Goal: Information Seeking & Learning: Find specific page/section

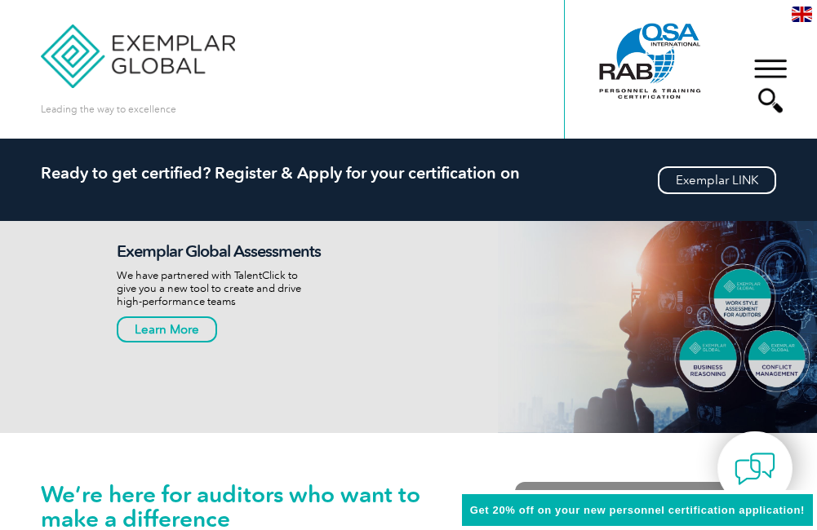
click at [766, 66] on div "▼" at bounding box center [770, 86] width 44 height 82
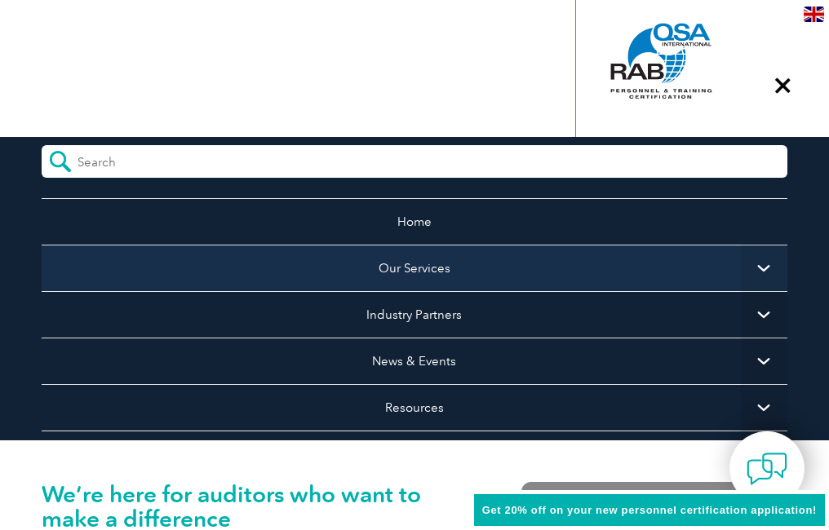
click at [414, 267] on link "Our Services" at bounding box center [415, 268] width 746 height 46
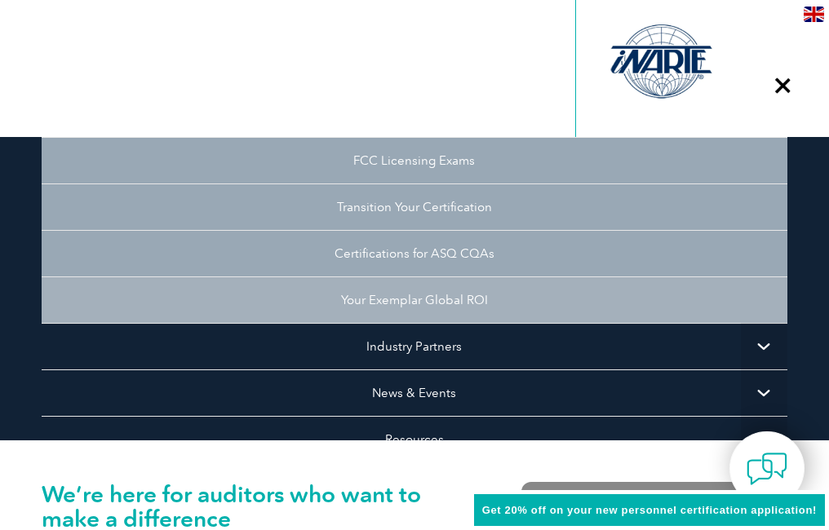
scroll to position [326, 0]
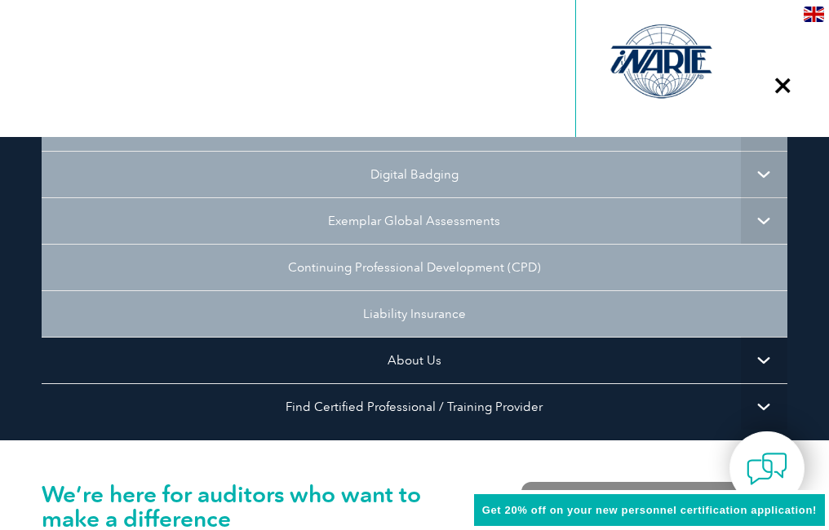
click at [420, 401] on ul "Home Our Services Getting Certified Individual Certifications Engineers & Techn…" at bounding box center [415, 192] width 746 height 640
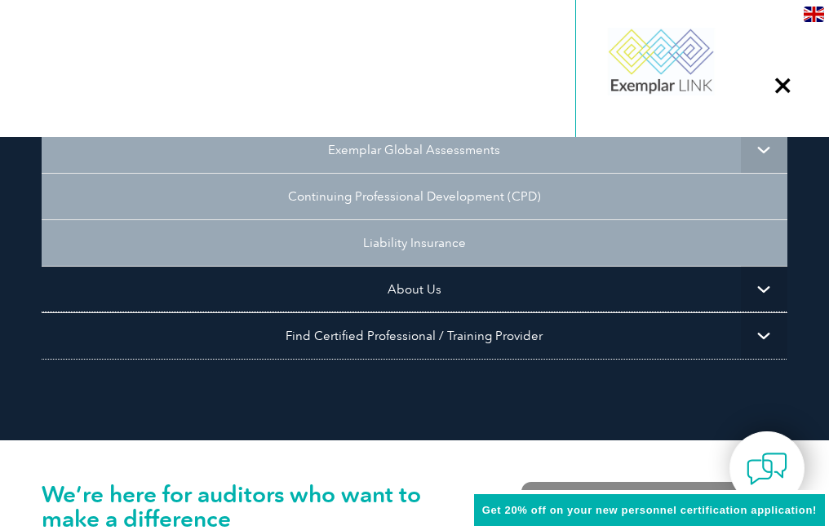
scroll to position [363, 0]
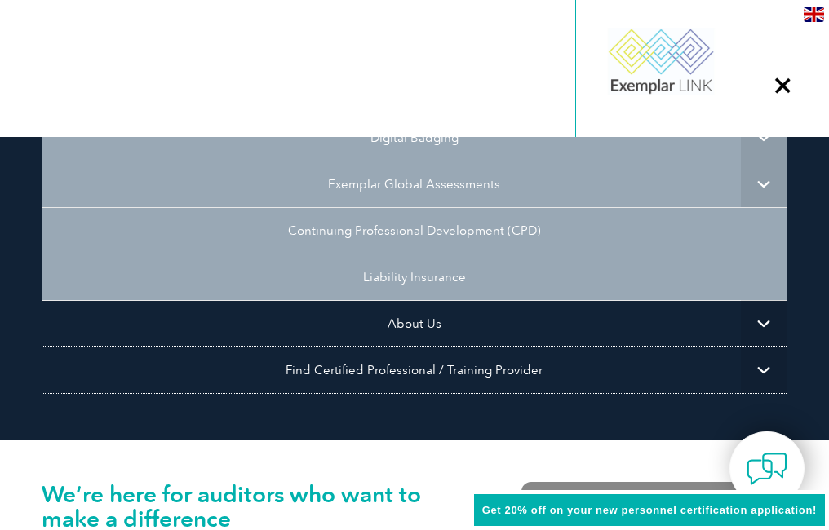
click at [435, 347] on li "Find Certified Professional / Training Provider Find an Auditor Find Engineers …" at bounding box center [415, 370] width 746 height 46
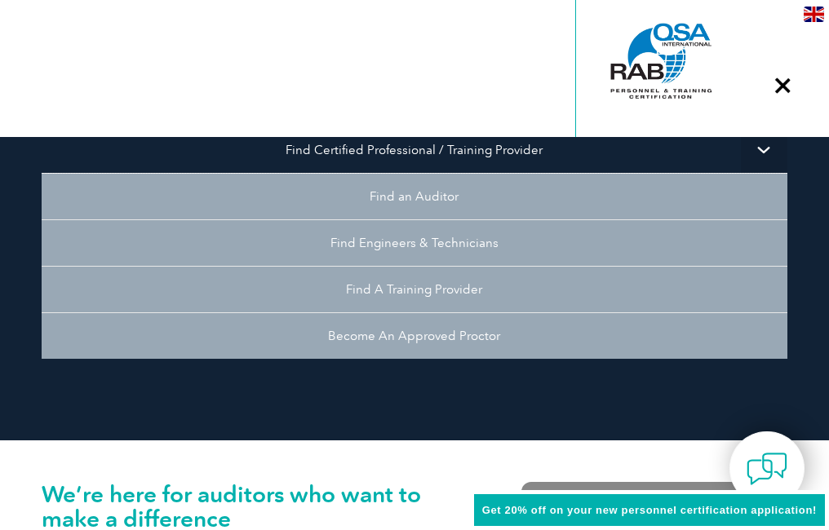
scroll to position [281, 0]
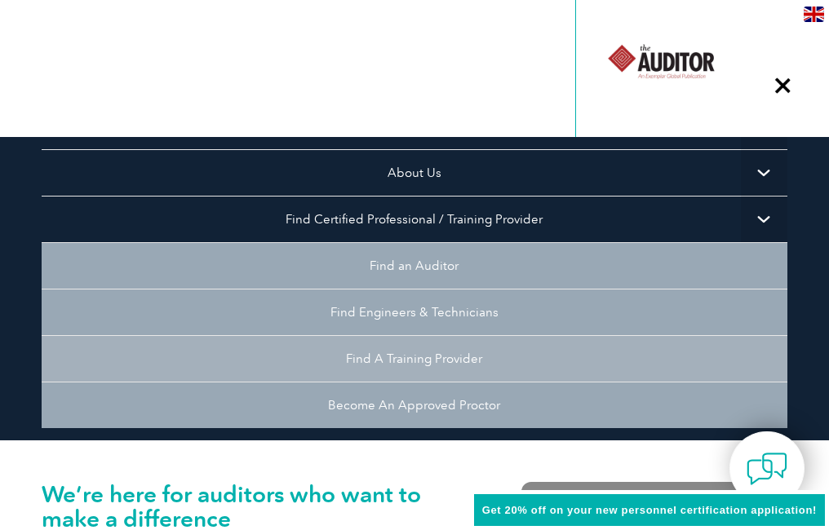
click at [433, 358] on link "Find A Training Provider" at bounding box center [415, 358] width 746 height 46
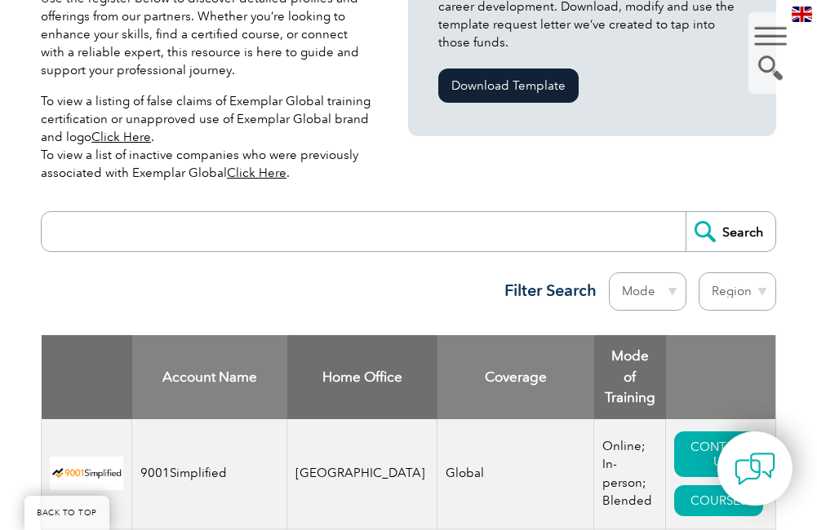
scroll to position [653, 0]
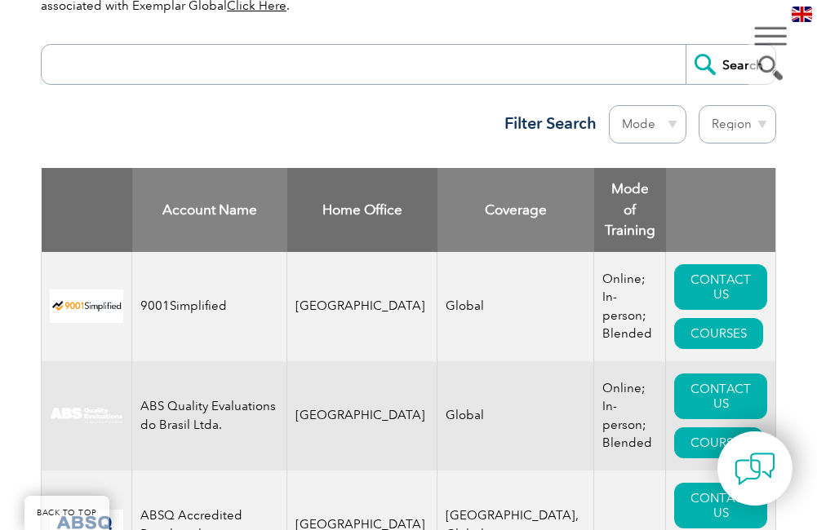
click at [731, 124] on select "Region [GEOGRAPHIC_DATA] [GEOGRAPHIC_DATA] [GEOGRAPHIC_DATA] [GEOGRAPHIC_DATA] …" at bounding box center [736, 124] width 77 height 38
select select "[GEOGRAPHIC_DATA]"
click at [698, 105] on select "Region [GEOGRAPHIC_DATA] [GEOGRAPHIC_DATA] [GEOGRAPHIC_DATA] [GEOGRAPHIC_DATA] …" at bounding box center [736, 124] width 77 height 38
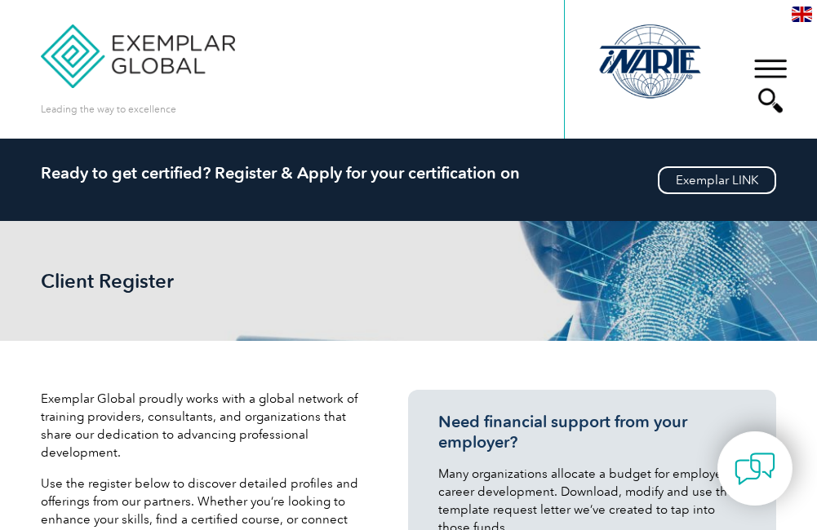
select select "[GEOGRAPHIC_DATA]"
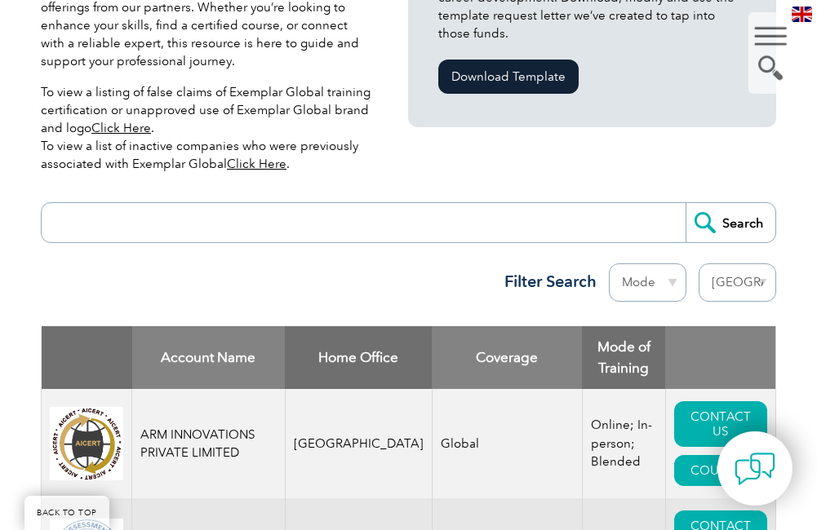
scroll to position [408, 0]
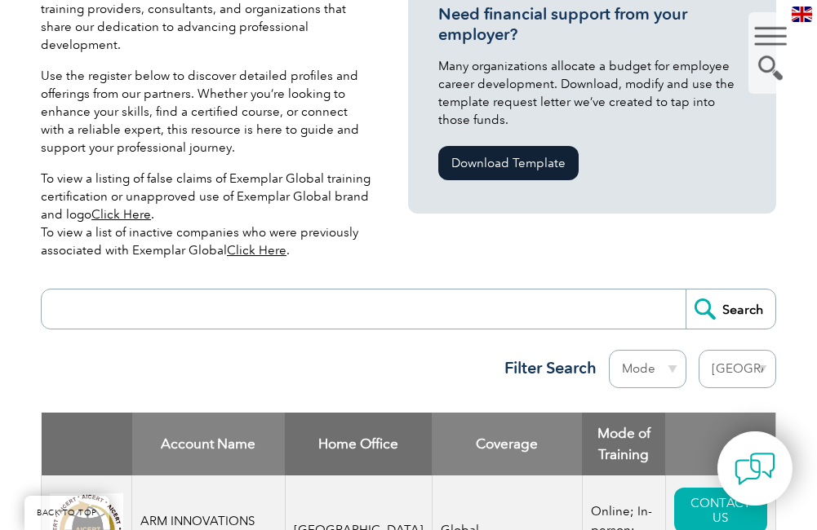
click at [243, 299] on input "search" at bounding box center [367, 309] width 635 height 39
type input "BSCIC"
click at [708, 315] on input "Search" at bounding box center [730, 309] width 90 height 39
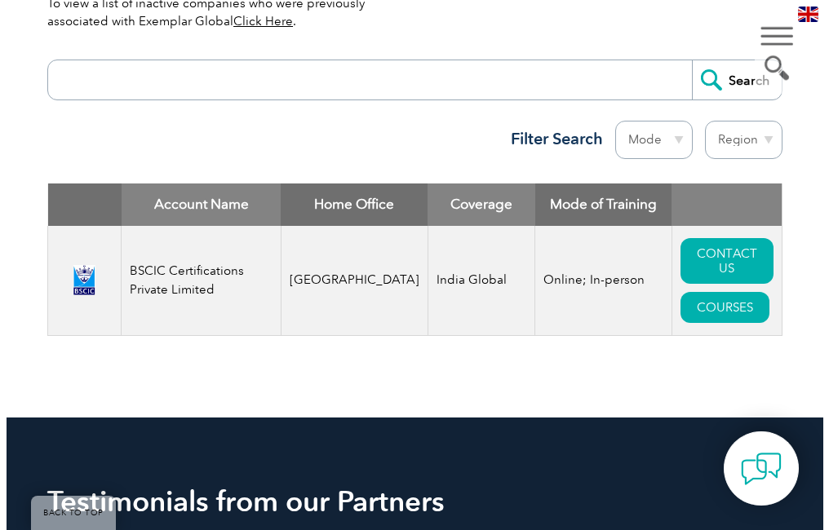
scroll to position [653, 0]
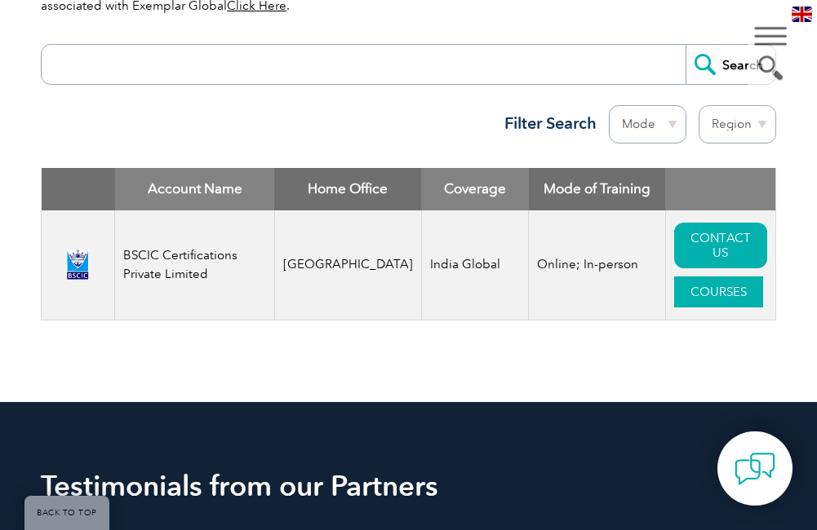
click at [696, 308] on link "COURSES" at bounding box center [718, 292] width 89 height 31
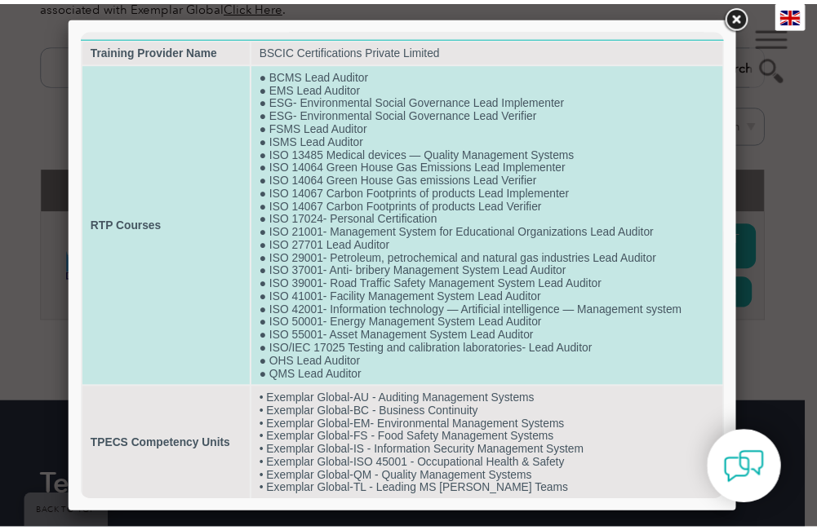
scroll to position [11, 0]
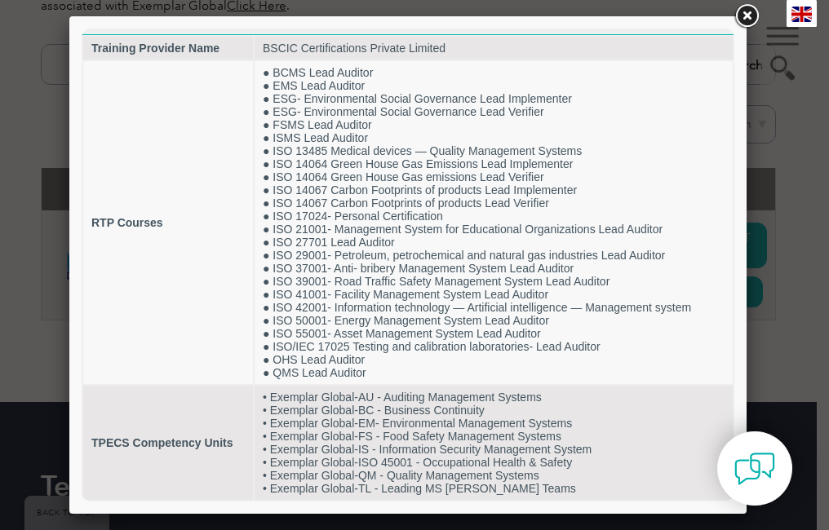
click at [750, 4] on link at bounding box center [746, 16] width 29 height 29
